Goal: Transaction & Acquisition: Purchase product/service

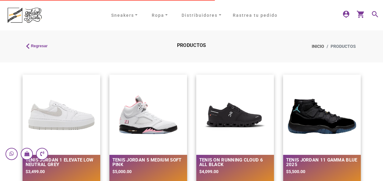
click at [375, 14] on mat-icon "search" at bounding box center [374, 13] width 7 height 7
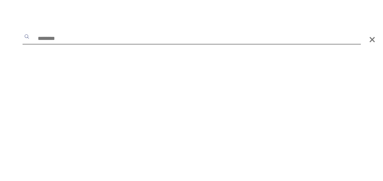
click at [47, 37] on input "text" at bounding box center [192, 39] width 339 height 11
type input "*****"
click at [24, 34] on button "submit" at bounding box center [27, 37] width 6 height 6
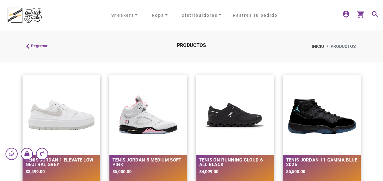
click at [371, 17] on div "person_pin Registrar Iniciar sesión shopping_cart search" at bounding box center [360, 15] width 36 height 10
click at [372, 13] on mat-icon "search" at bounding box center [374, 13] width 7 height 7
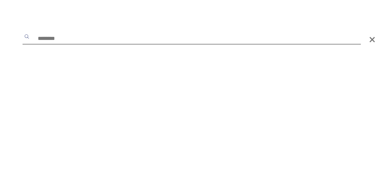
click at [99, 41] on input "text" at bounding box center [192, 39] width 339 height 11
type input "*"
type input "********"
click at [24, 34] on button "submit" at bounding box center [27, 37] width 6 height 6
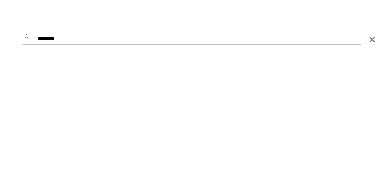
click at [24, 34] on button "submit" at bounding box center [27, 37] width 6 height 6
click at [373, 42] on span "×" at bounding box center [372, 40] width 6 height 18
